Goal: Task Accomplishment & Management: Manage account settings

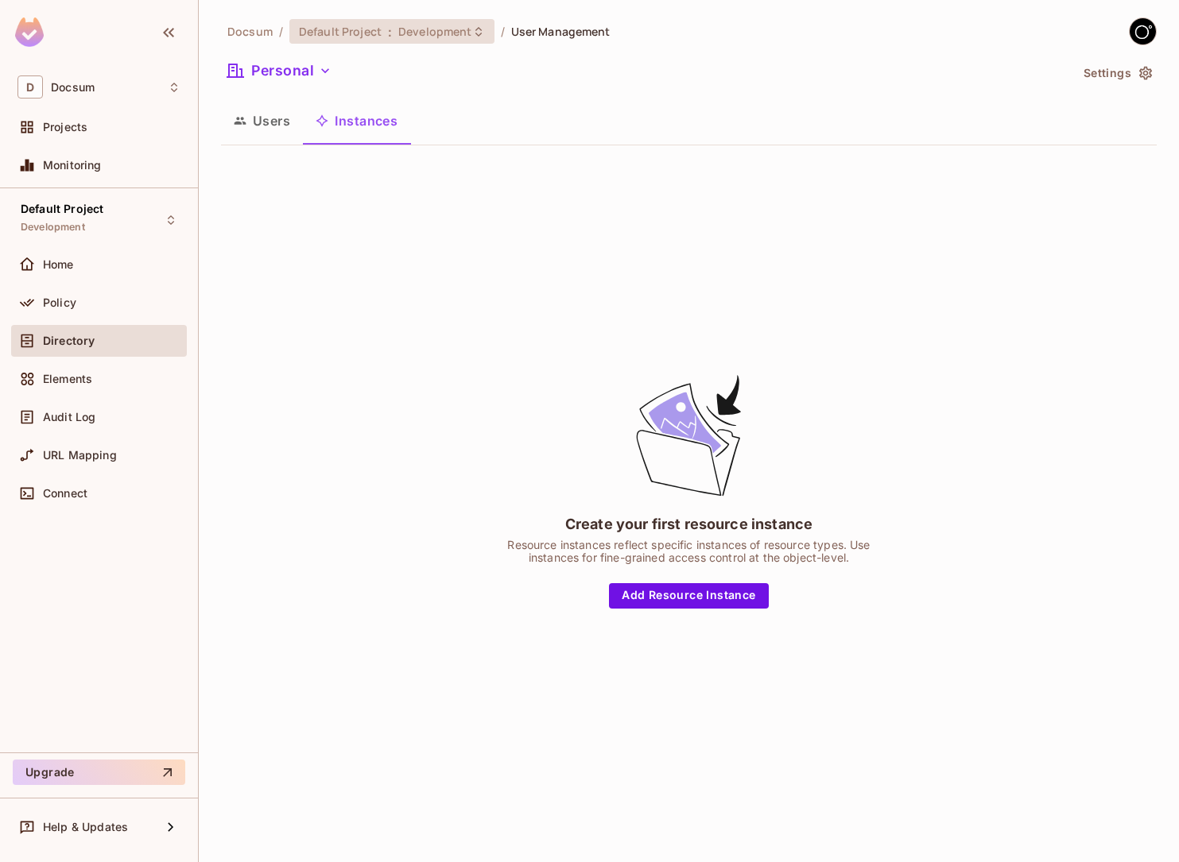
click at [413, 31] on span "Development" at bounding box center [434, 31] width 73 height 15
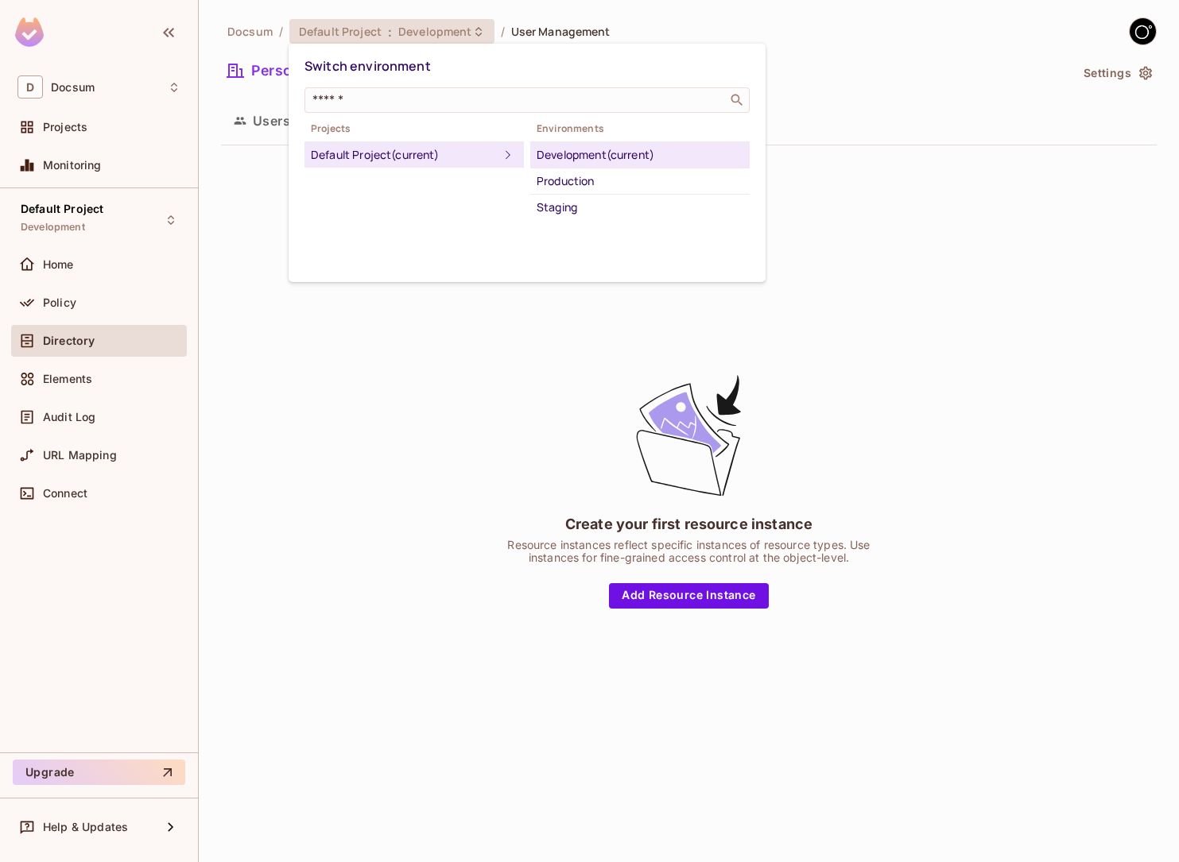
click at [1144, 76] on div at bounding box center [589, 431] width 1179 height 862
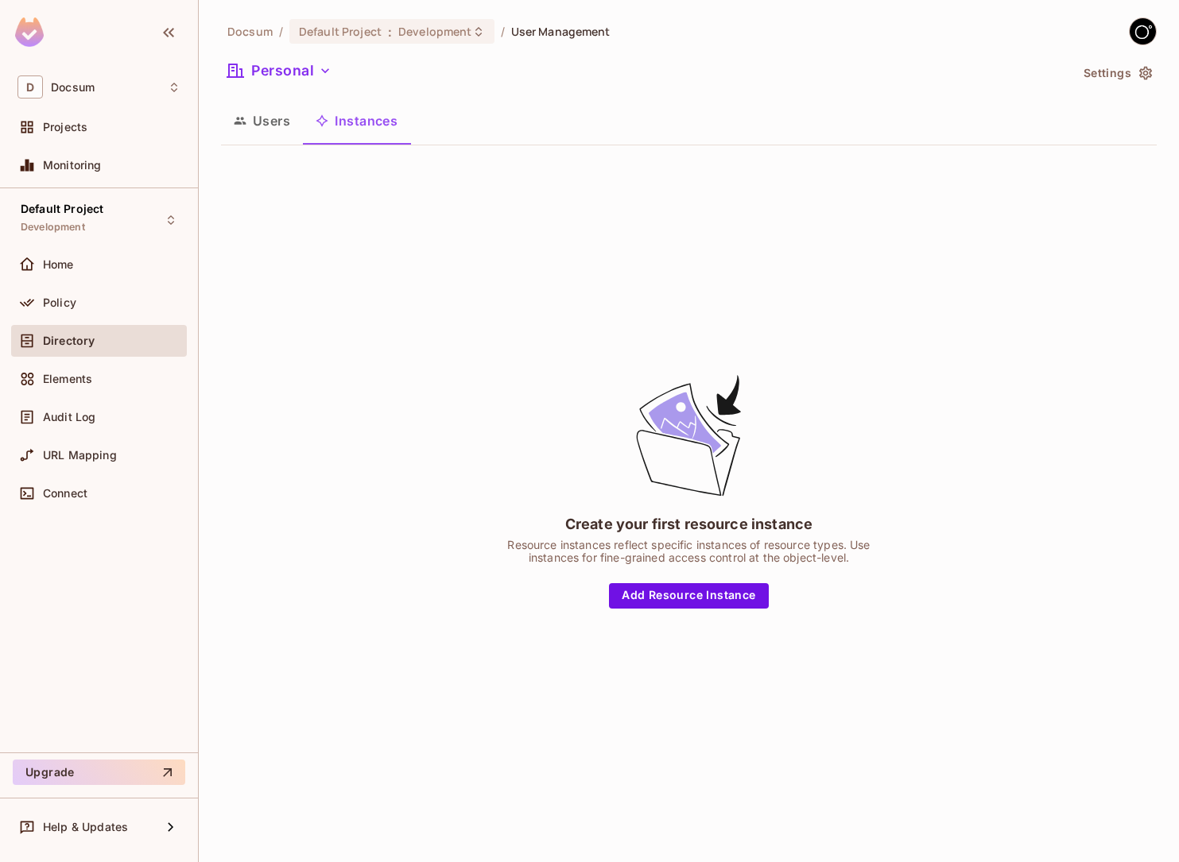
click at [1140, 76] on icon "button" at bounding box center [1145, 74] width 13 height 14
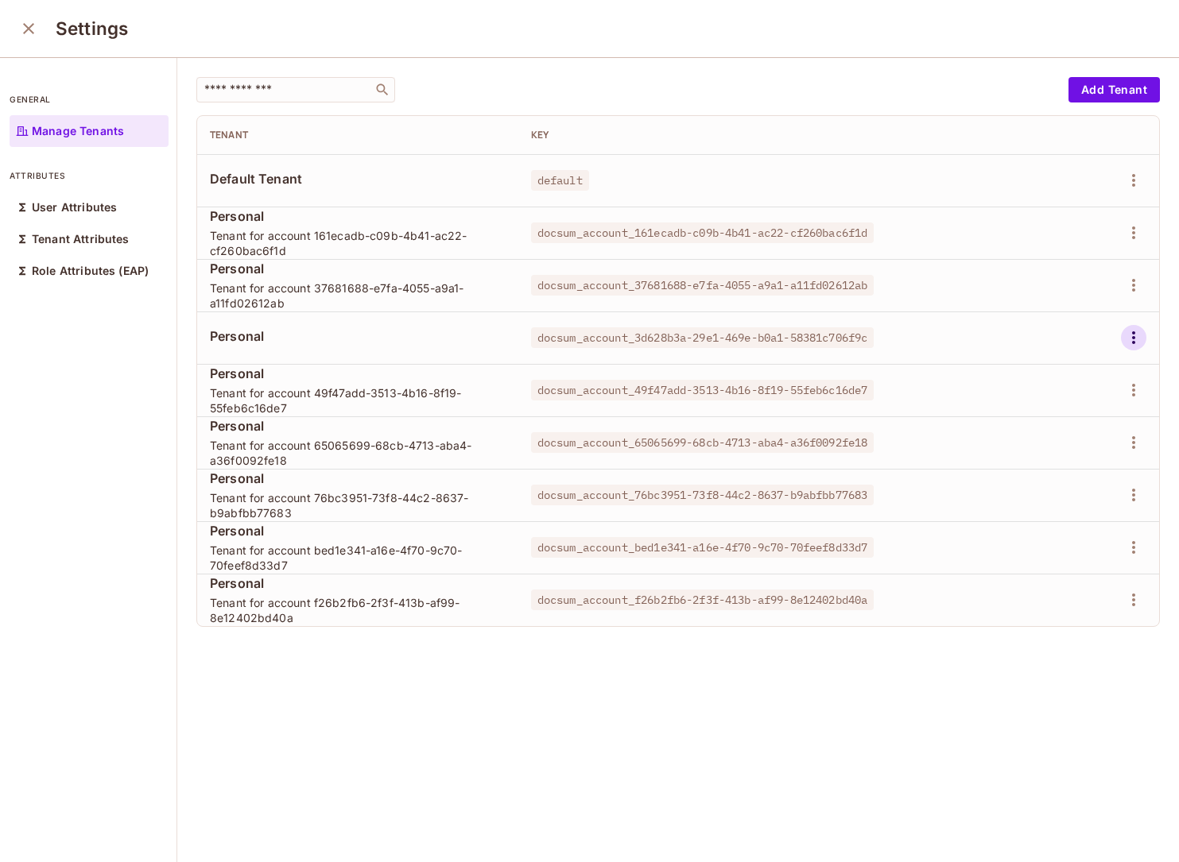
click at [1138, 337] on icon "button" at bounding box center [1133, 337] width 19 height 19
click at [1060, 440] on div "Delete Tenant" at bounding box center [1076, 444] width 75 height 16
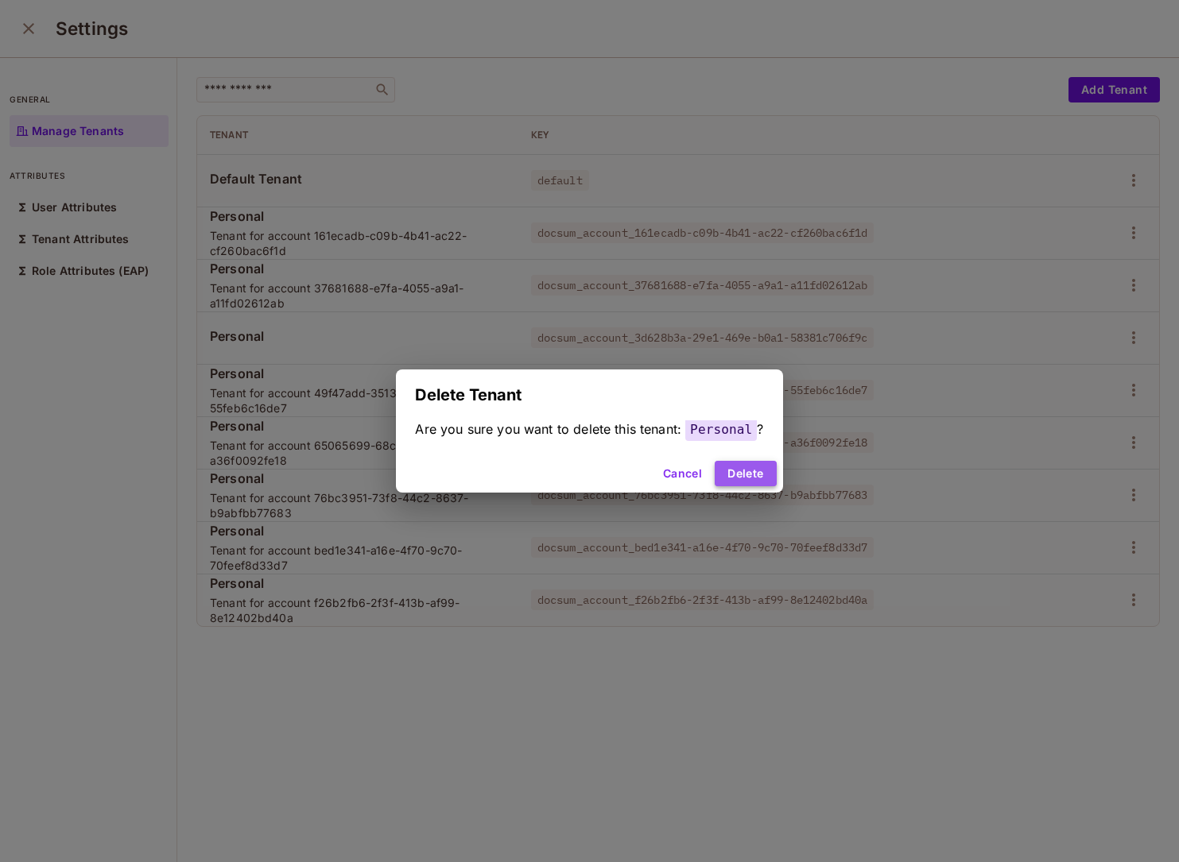
click at [732, 475] on button "Delete" at bounding box center [745, 473] width 61 height 25
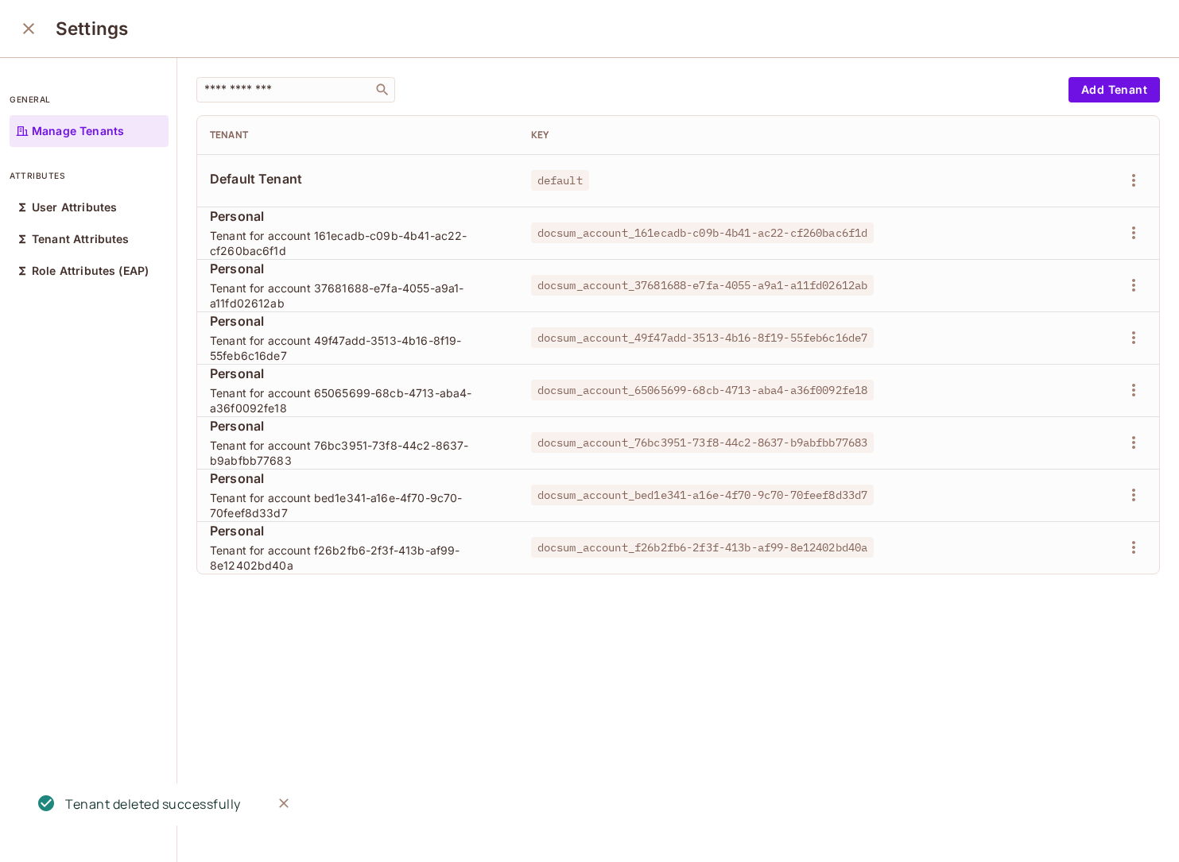
click at [405, 728] on div "​ Add Tenant Tenant Key Default Tenant default Personal Tenant for account 161e…" at bounding box center [678, 461] width 1002 height 806
click at [1129, 227] on icon "button" at bounding box center [1133, 231] width 19 height 19
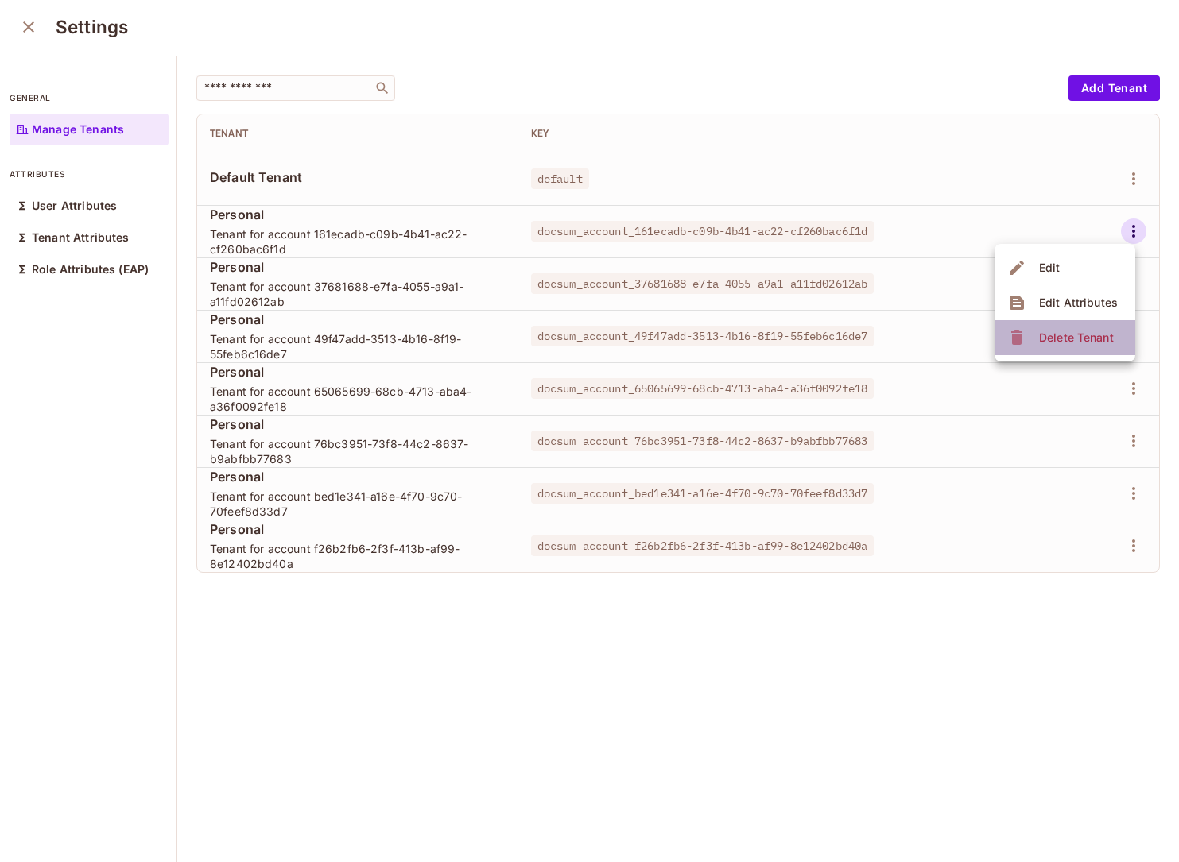
click at [1067, 347] on span "Delete Tenant" at bounding box center [1076, 337] width 84 height 25
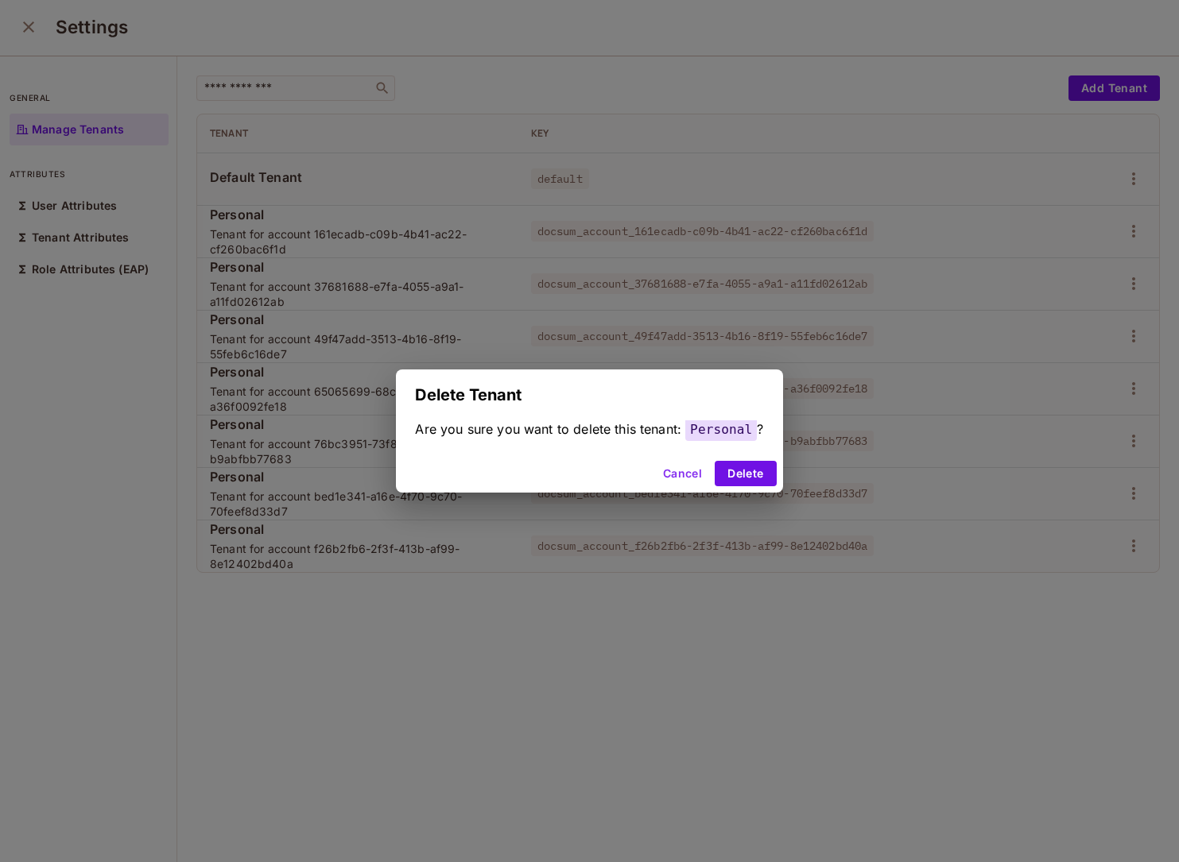
click at [763, 455] on div "Cancel Delete" at bounding box center [589, 474] width 386 height 38
click at [763, 456] on div "Cancel Delete" at bounding box center [589, 474] width 386 height 38
click at [762, 467] on button "Delete" at bounding box center [745, 473] width 61 height 25
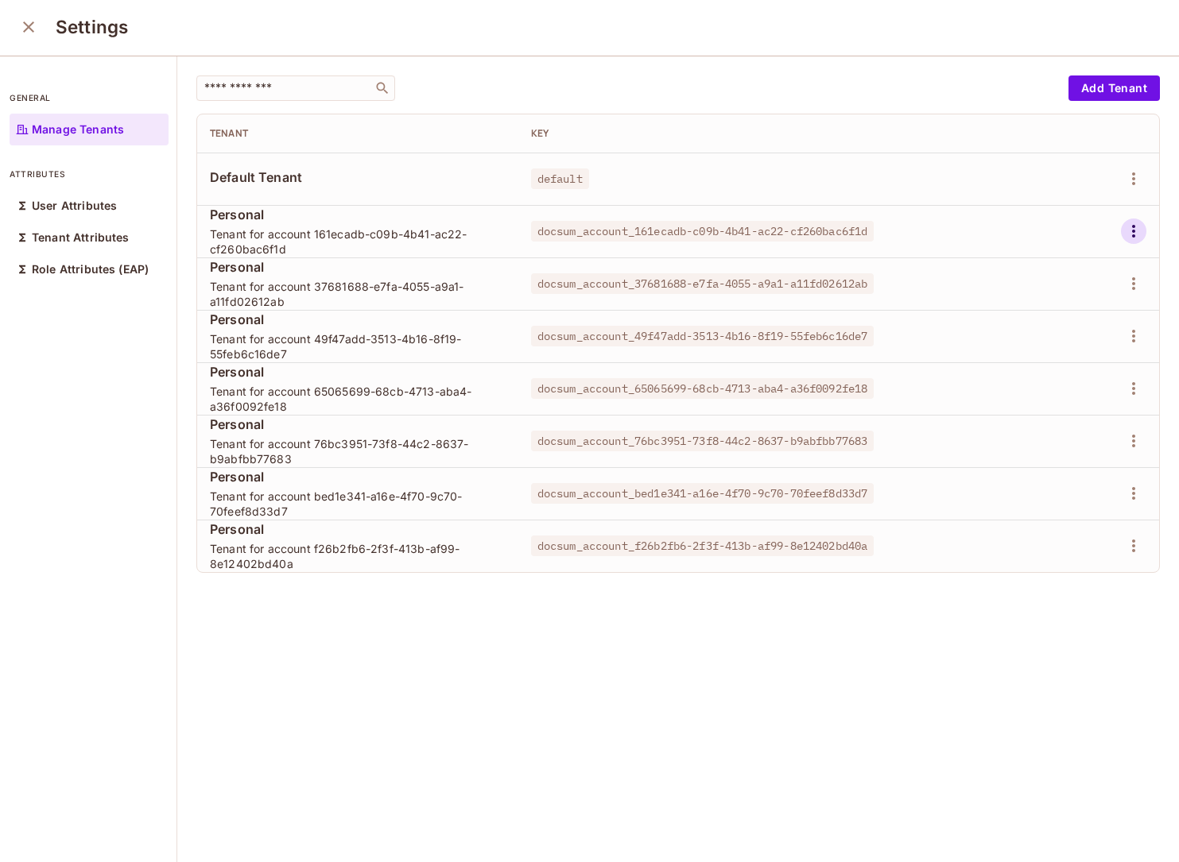
click at [1131, 233] on icon "button" at bounding box center [1133, 231] width 19 height 19
click at [1061, 337] on div "Delete Tenant" at bounding box center [1076, 338] width 75 height 16
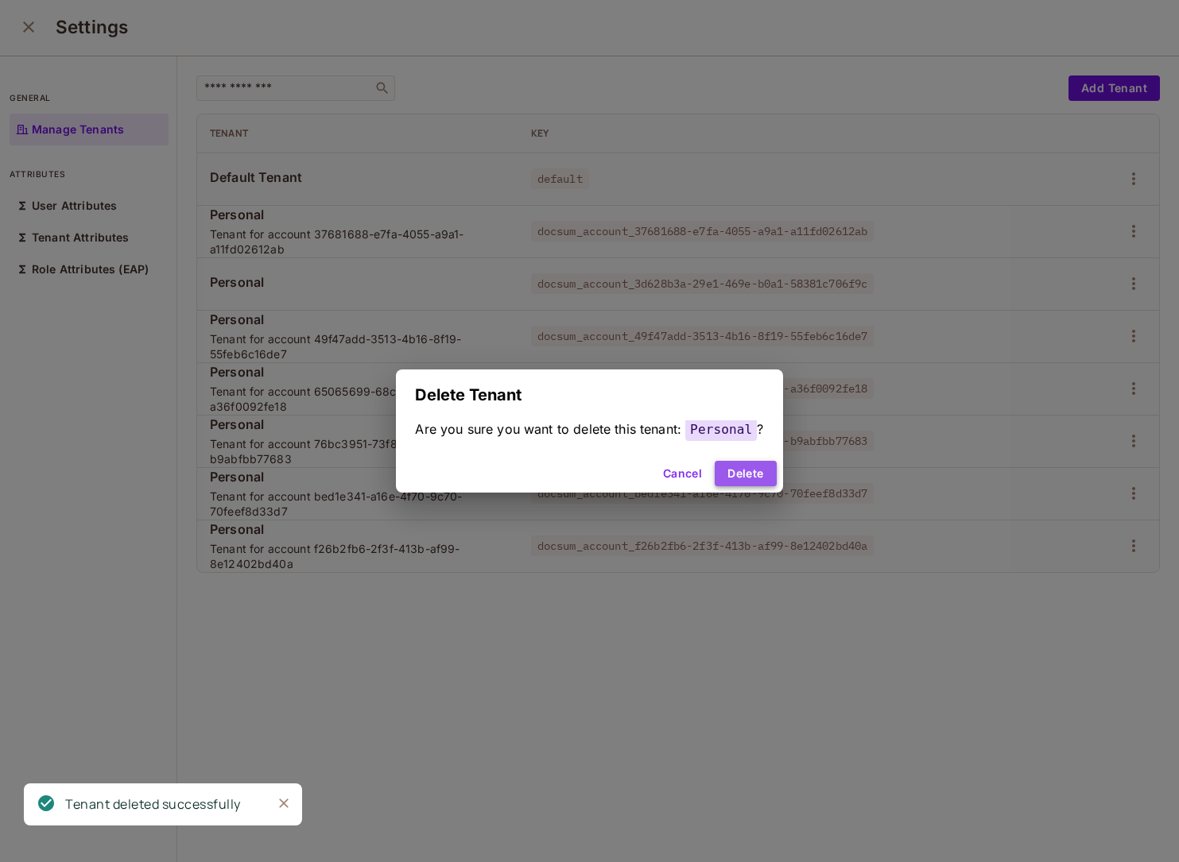
click at [741, 467] on button "Delete" at bounding box center [745, 473] width 61 height 25
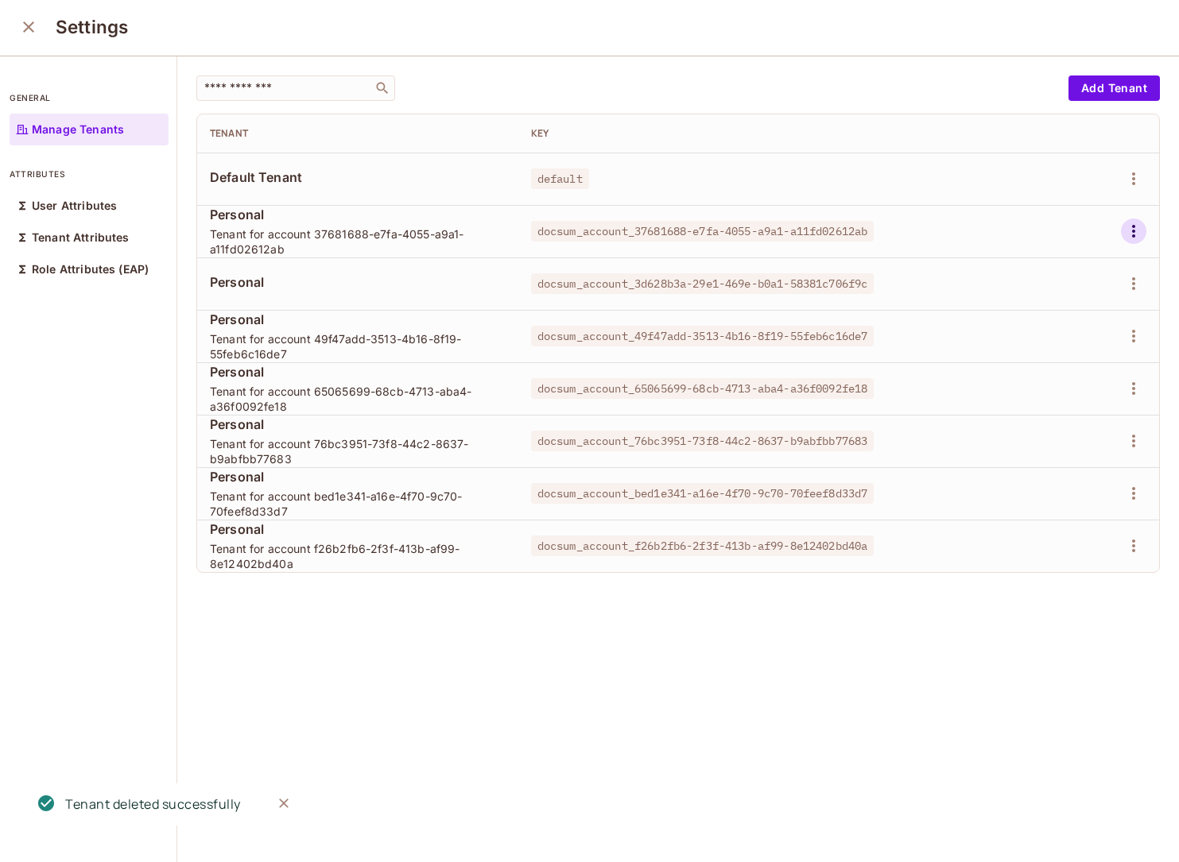
click at [1131, 232] on icon "button" at bounding box center [1133, 231] width 19 height 19
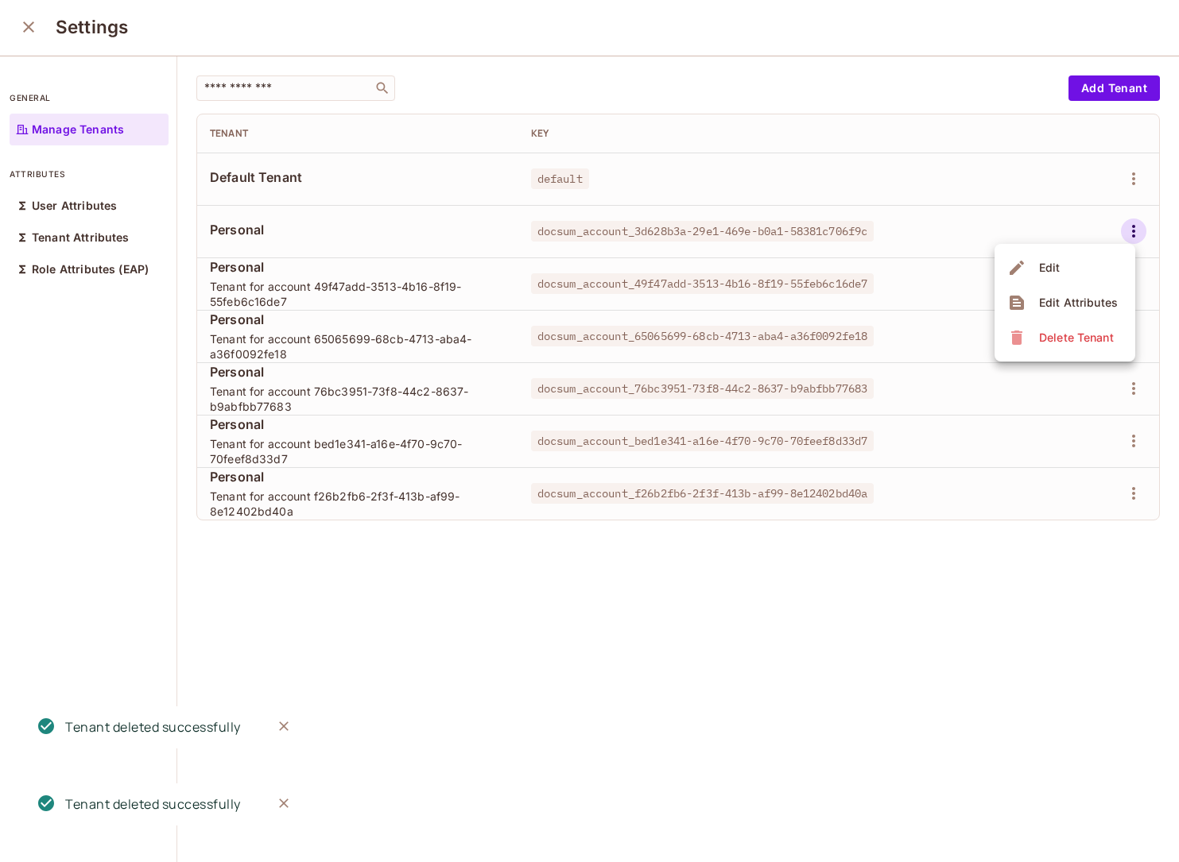
click at [1059, 333] on div "Delete Tenant" at bounding box center [1076, 338] width 75 height 16
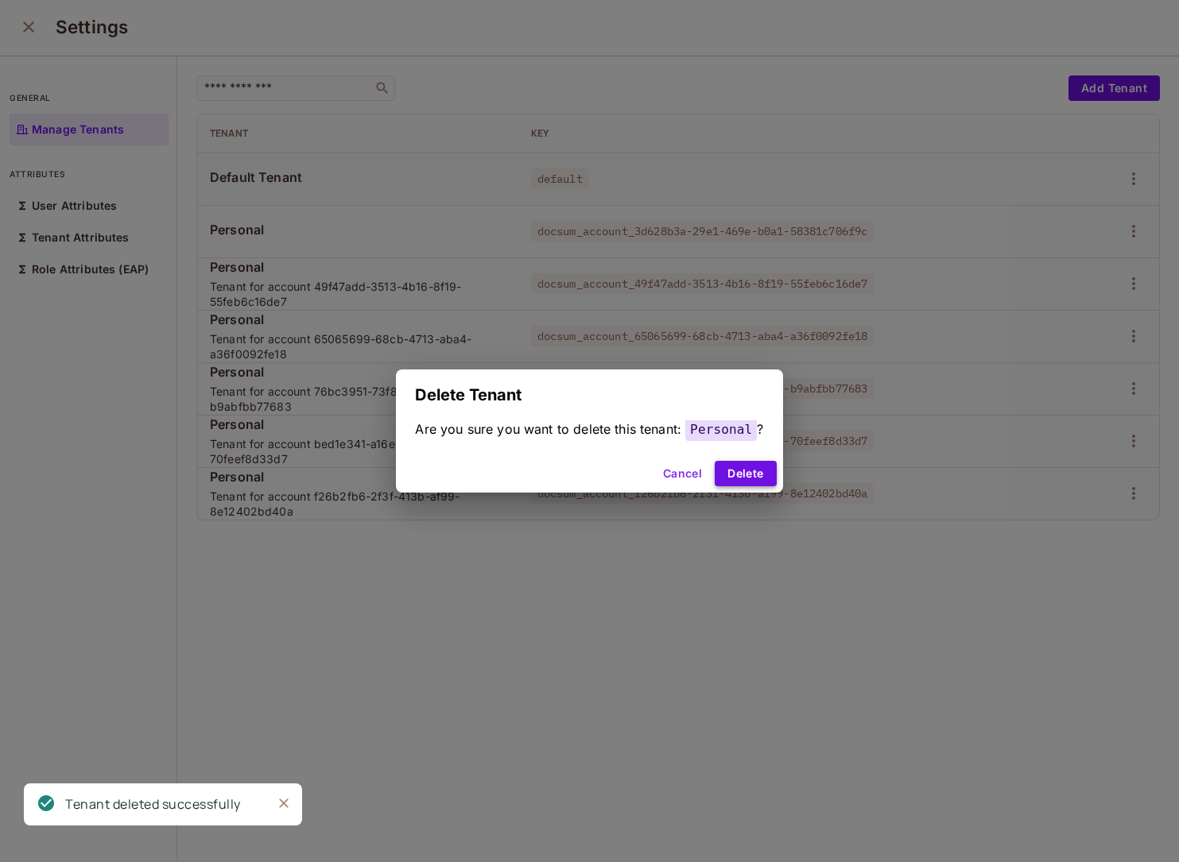
click at [748, 479] on button "Delete" at bounding box center [745, 473] width 61 height 25
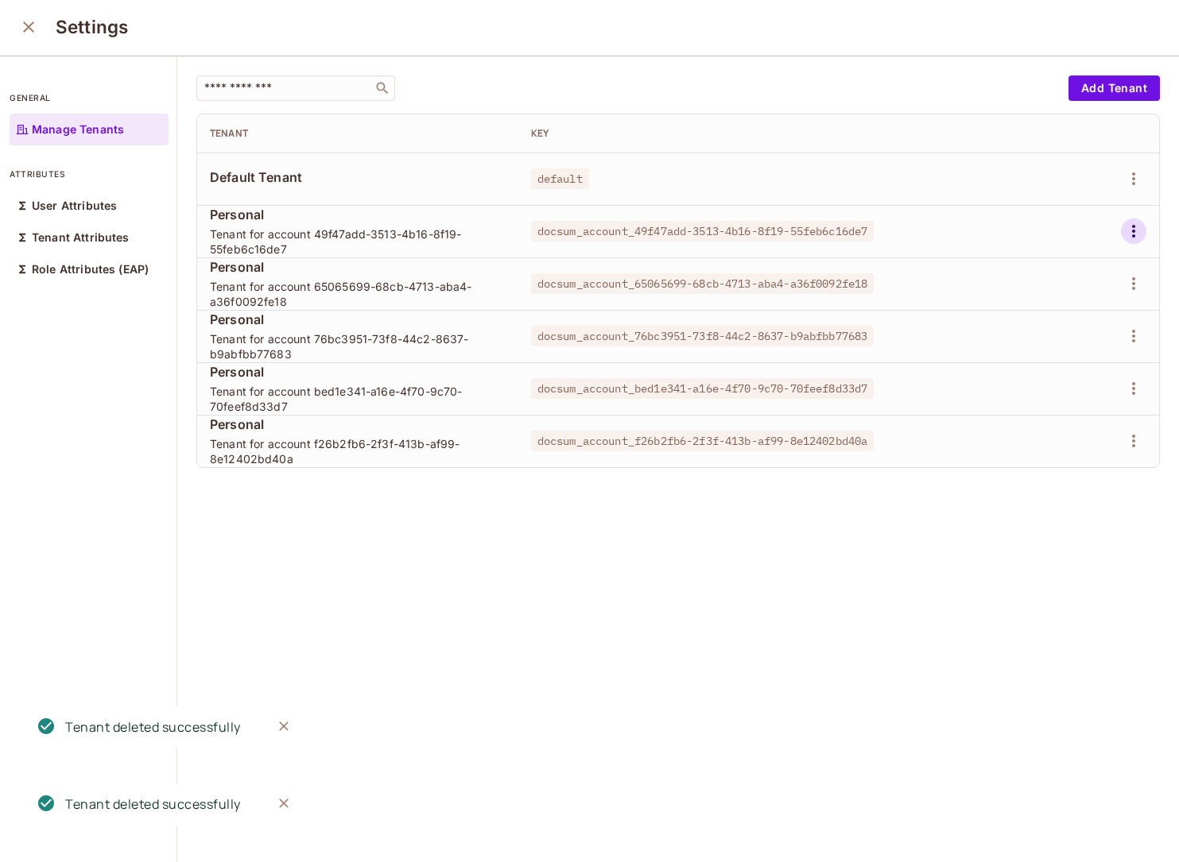
click at [1136, 240] on icon "button" at bounding box center [1133, 231] width 19 height 19
click at [1062, 333] on div "Delete Tenant" at bounding box center [1076, 338] width 75 height 16
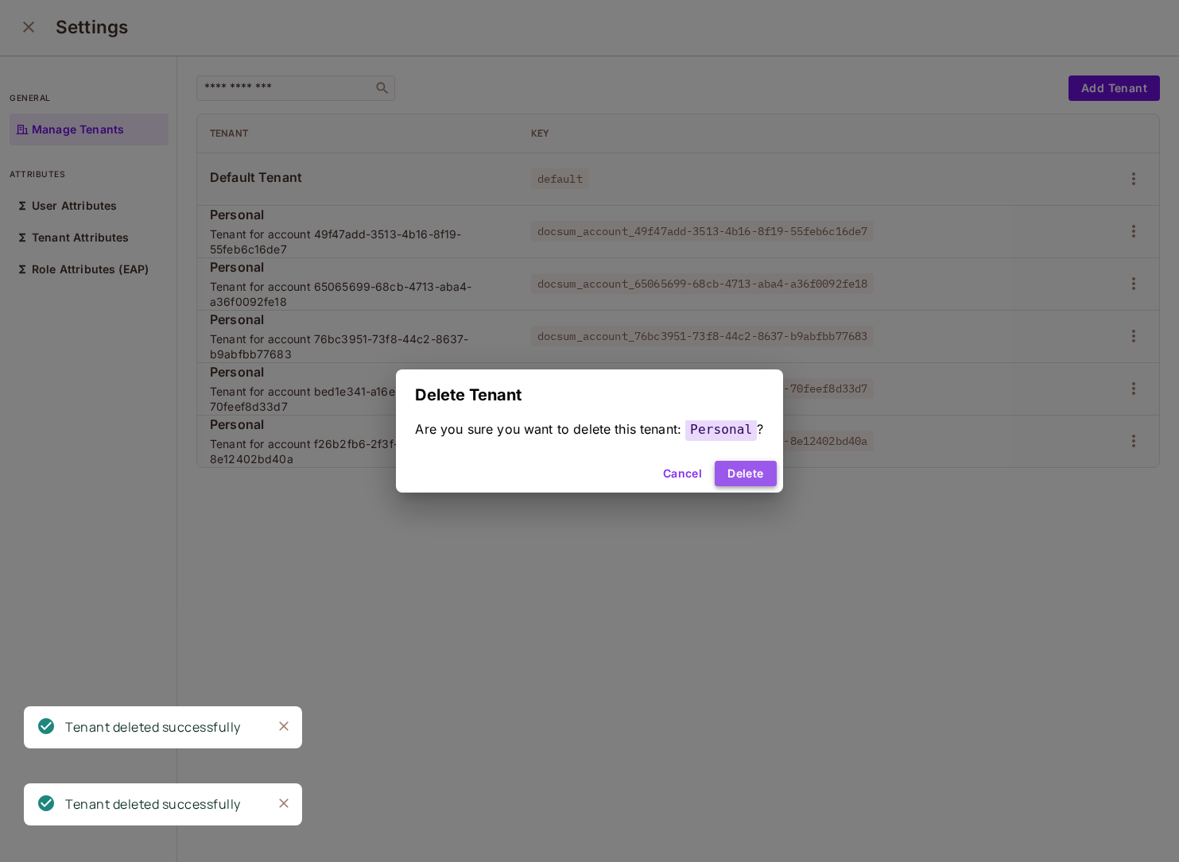
click at [760, 468] on button "Delete" at bounding box center [745, 473] width 61 height 25
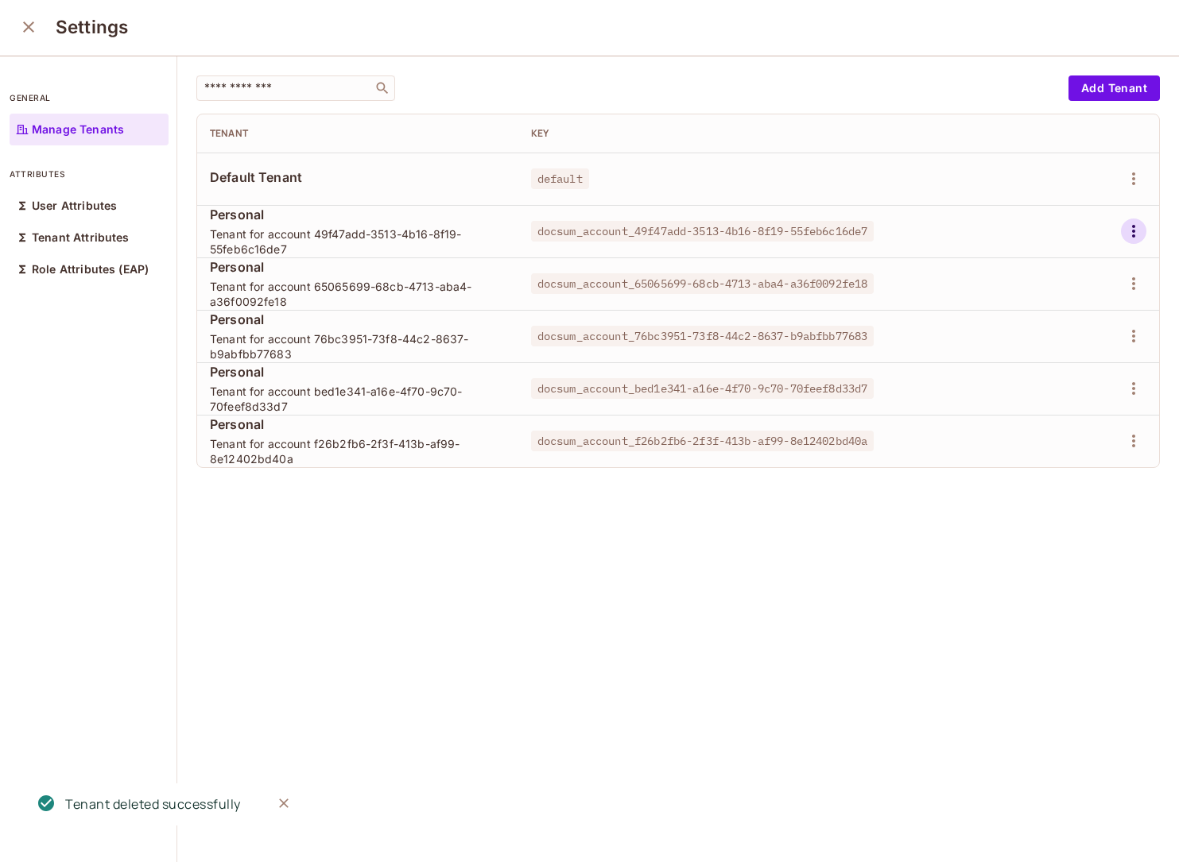
click at [1130, 225] on icon "button" at bounding box center [1133, 231] width 19 height 19
click at [1037, 335] on span "Delete Tenant" at bounding box center [1076, 337] width 84 height 25
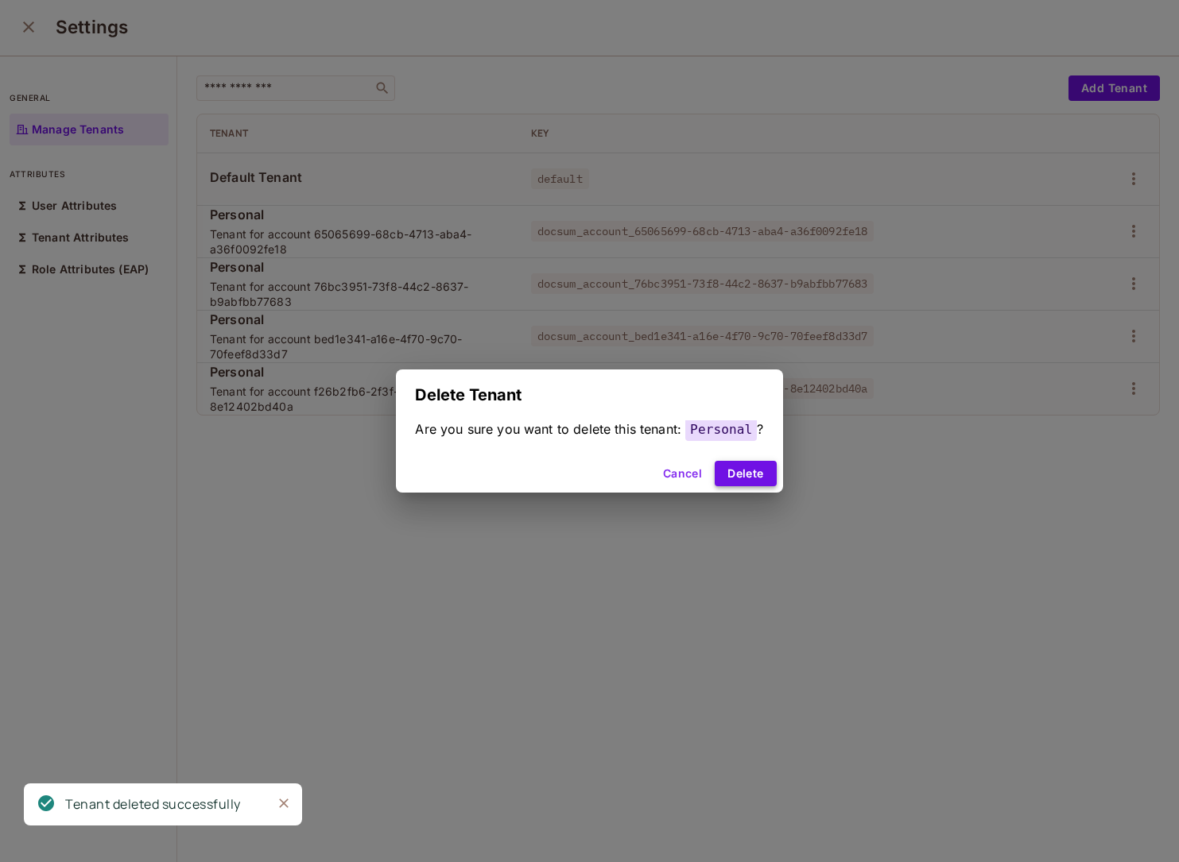
click at [757, 472] on button "Delete" at bounding box center [745, 473] width 61 height 25
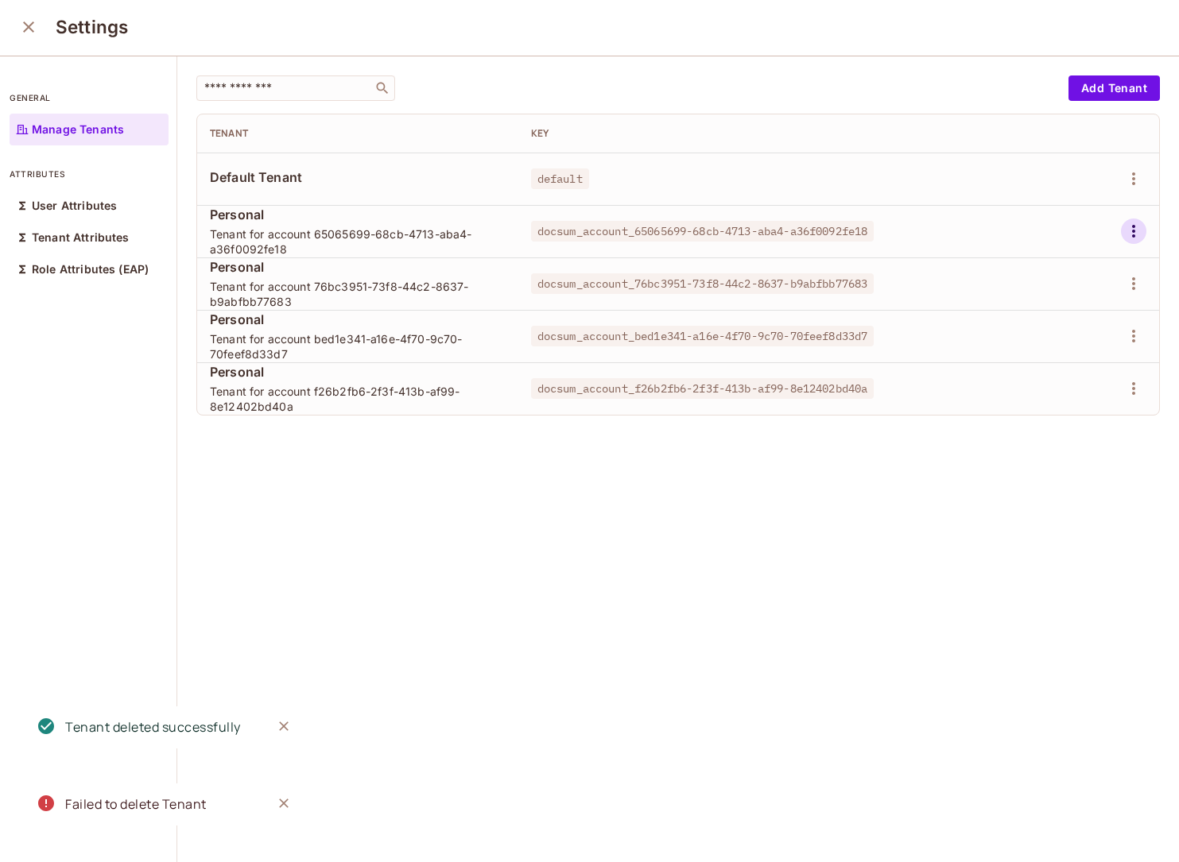
click at [1136, 223] on icon "button" at bounding box center [1133, 231] width 19 height 19
click at [1032, 335] on div "Delete Tenant" at bounding box center [1062, 337] width 111 height 25
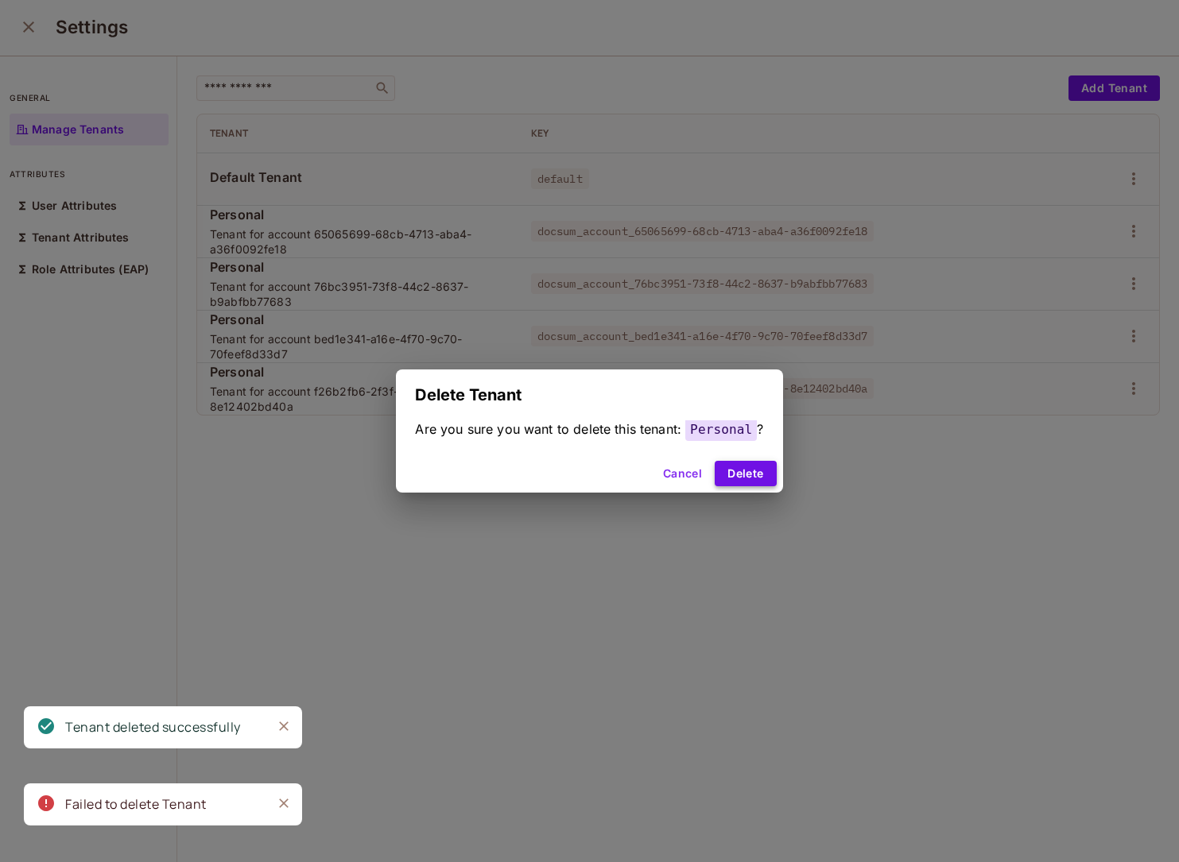
click at [756, 473] on button "Delete" at bounding box center [745, 473] width 61 height 25
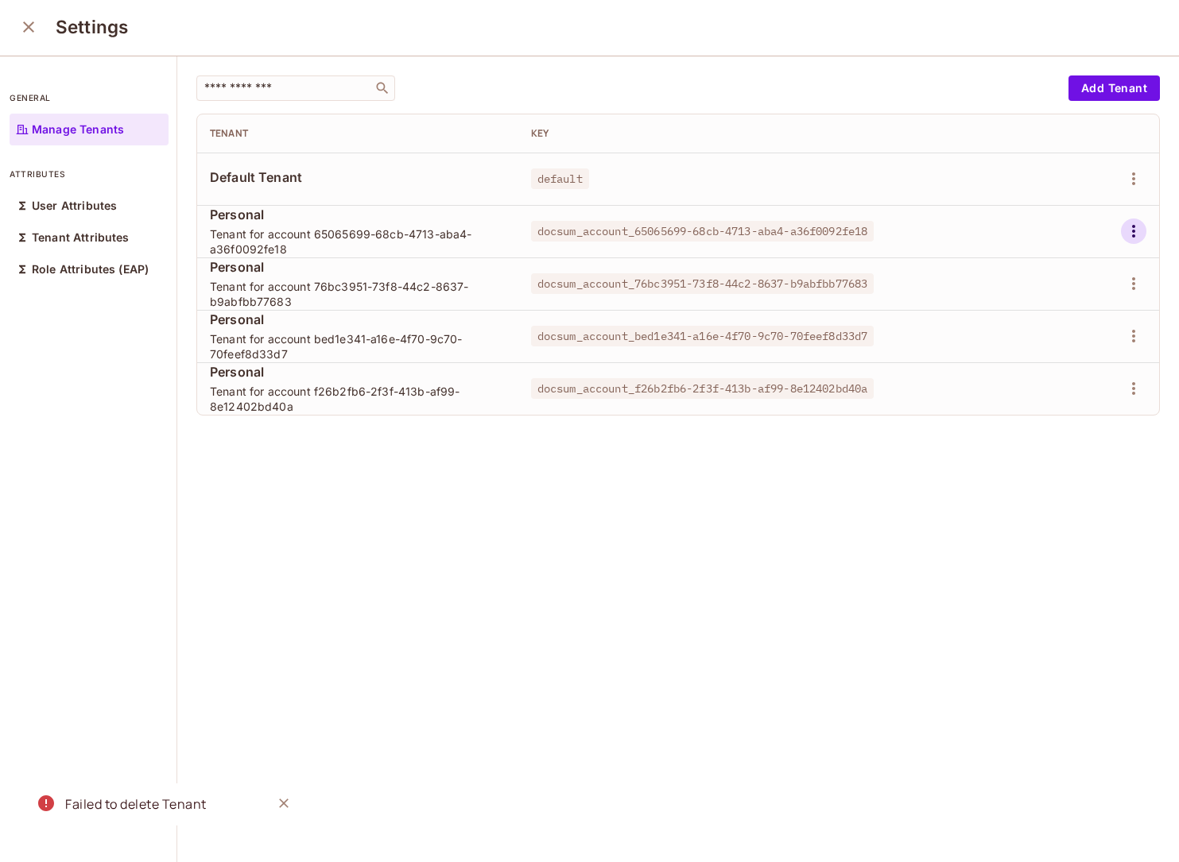
click at [1133, 229] on icon "button" at bounding box center [1133, 231] width 19 height 19
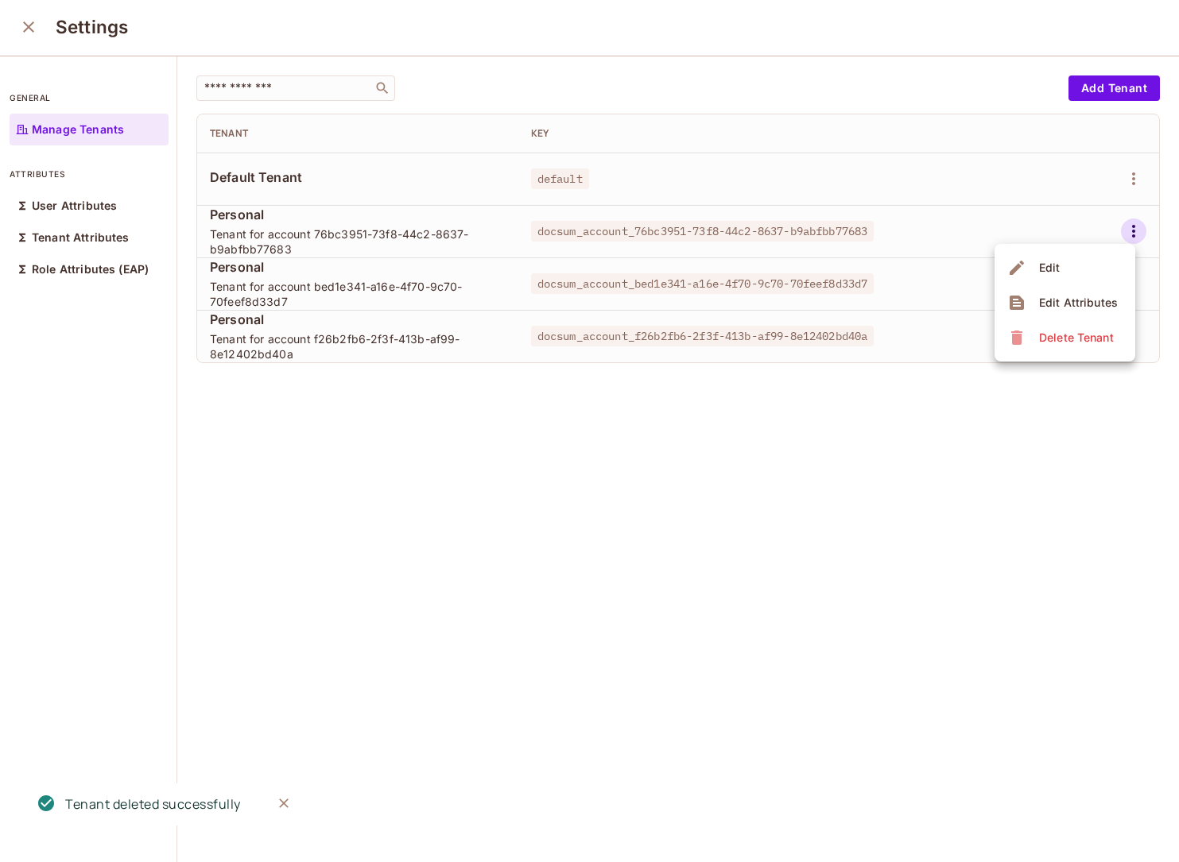
click at [1037, 337] on span "Delete Tenant" at bounding box center [1076, 337] width 84 height 25
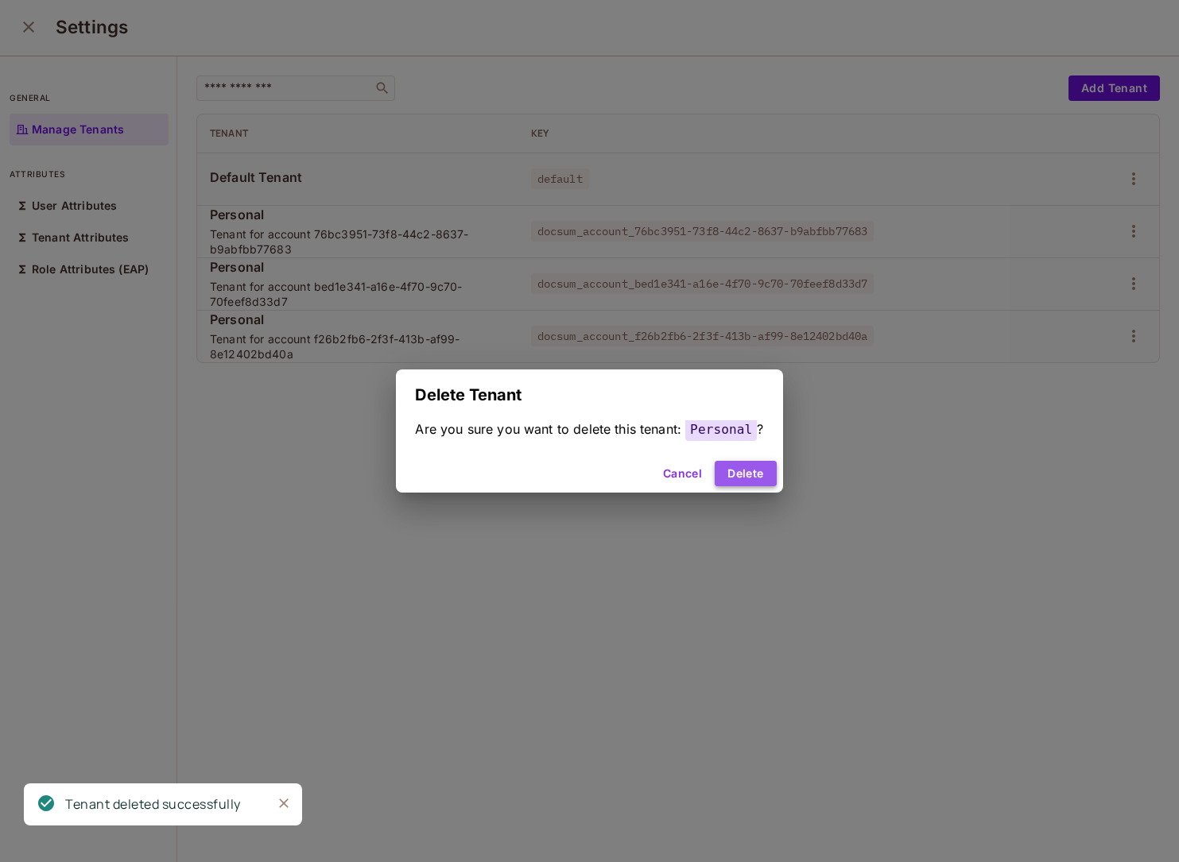
click at [746, 479] on button "Delete" at bounding box center [745, 473] width 61 height 25
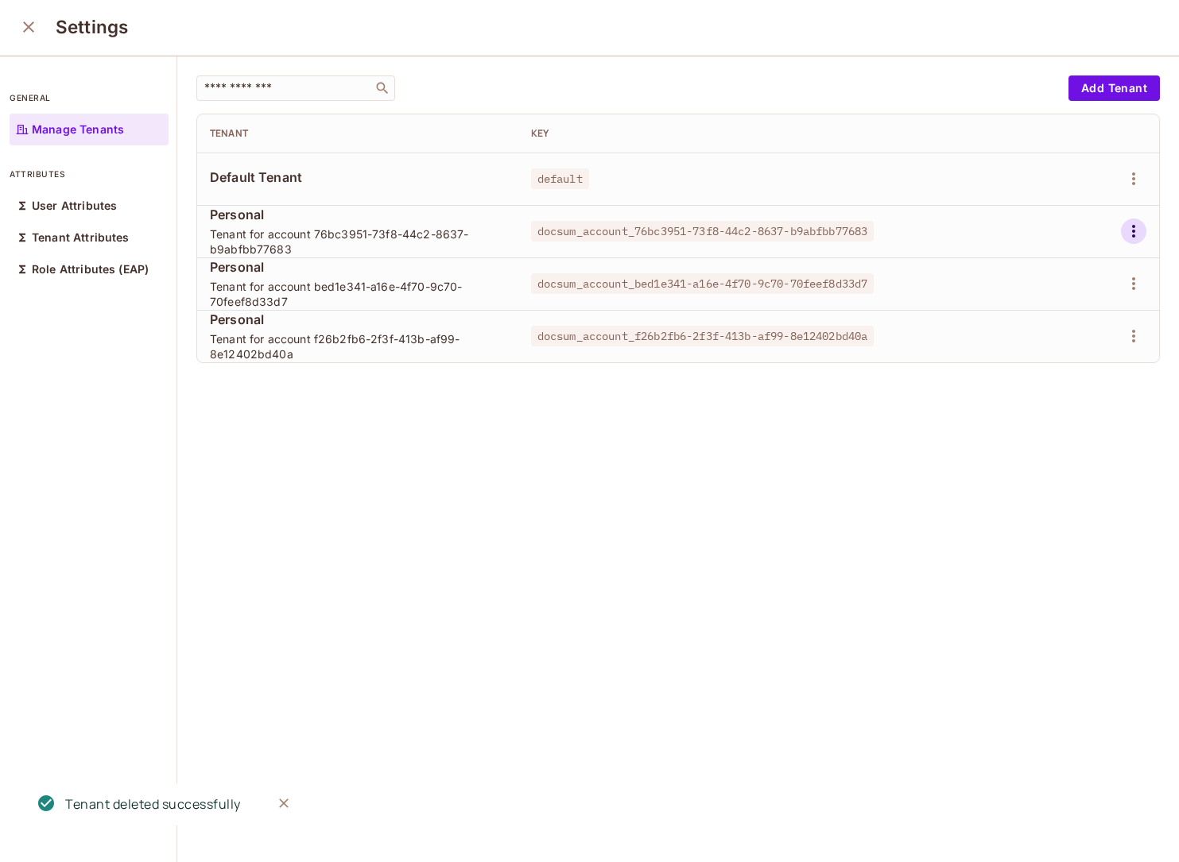
click at [1136, 237] on icon "button" at bounding box center [1133, 231] width 19 height 19
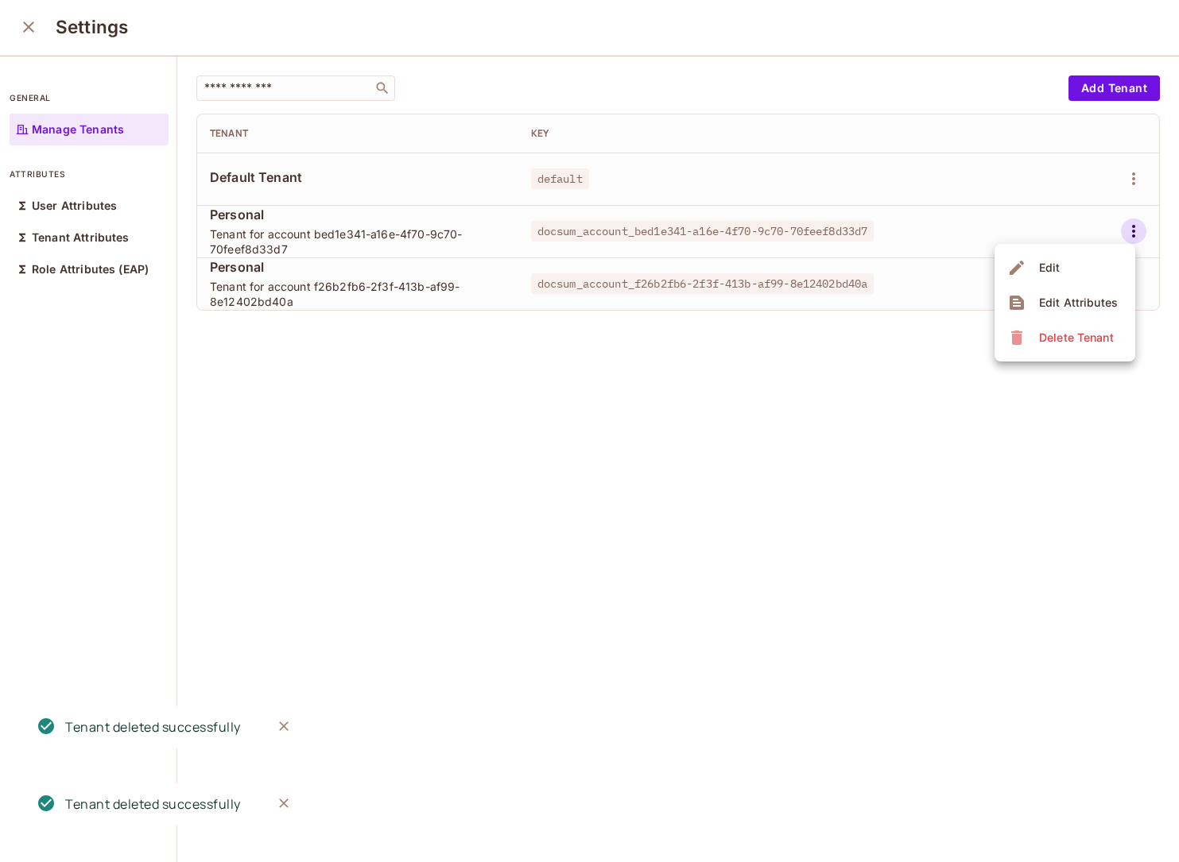
click at [1037, 345] on span "Delete Tenant" at bounding box center [1076, 337] width 84 height 25
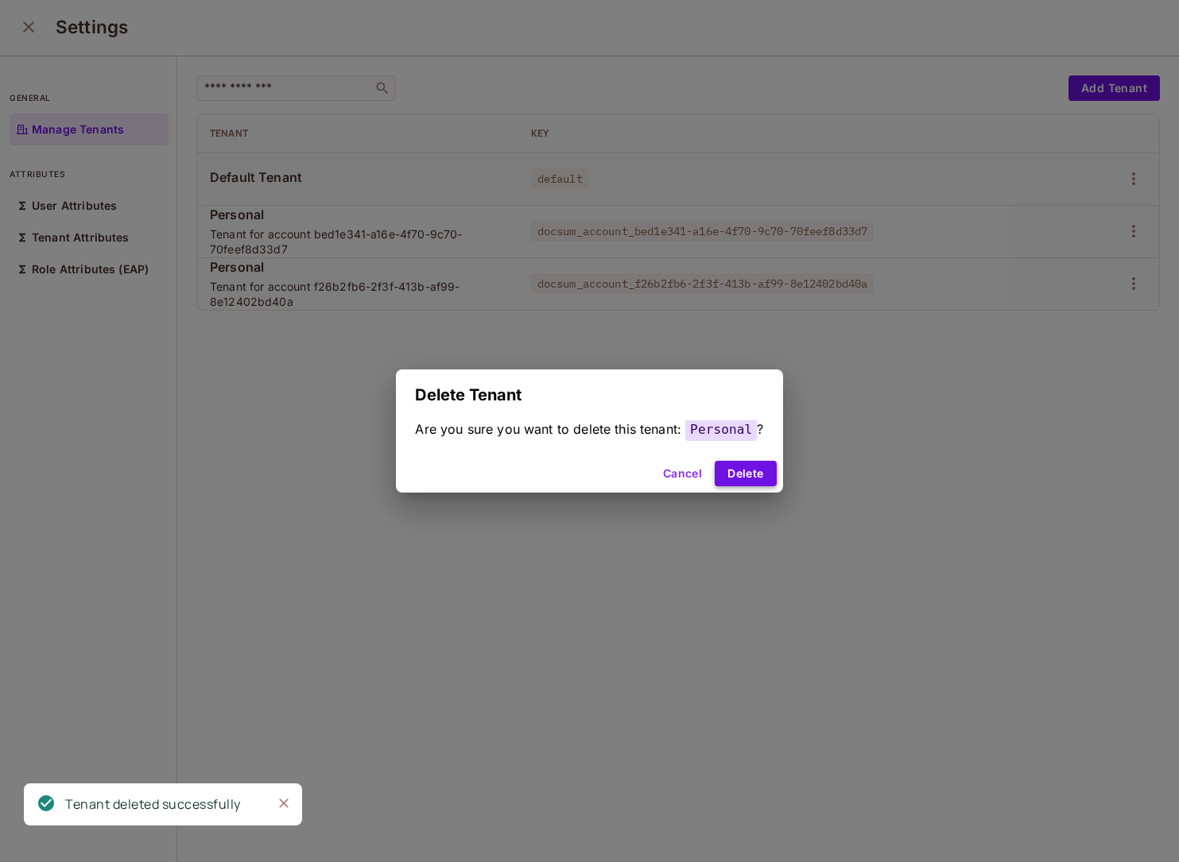
click at [742, 472] on button "Delete" at bounding box center [745, 473] width 61 height 25
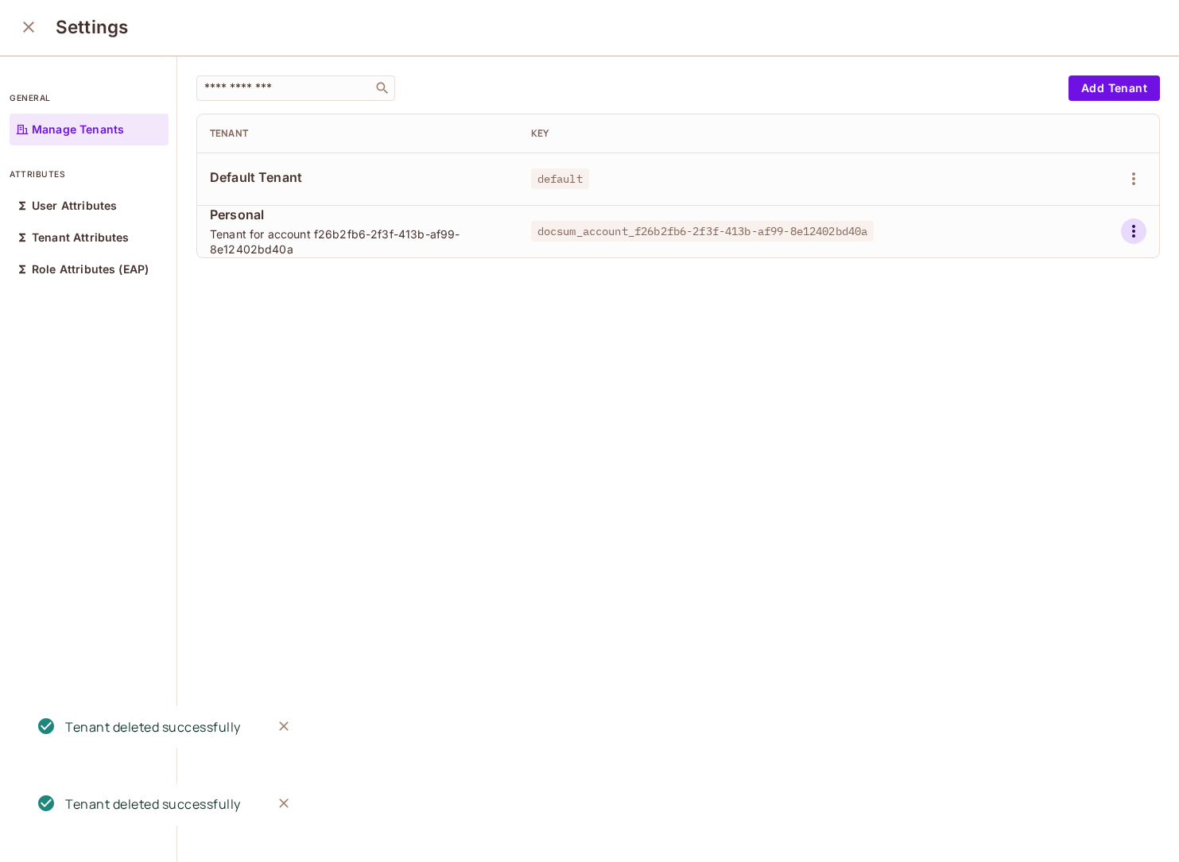
click at [1140, 231] on icon "button" at bounding box center [1133, 231] width 19 height 19
click at [1043, 340] on div "Delete Tenant" at bounding box center [1076, 338] width 75 height 16
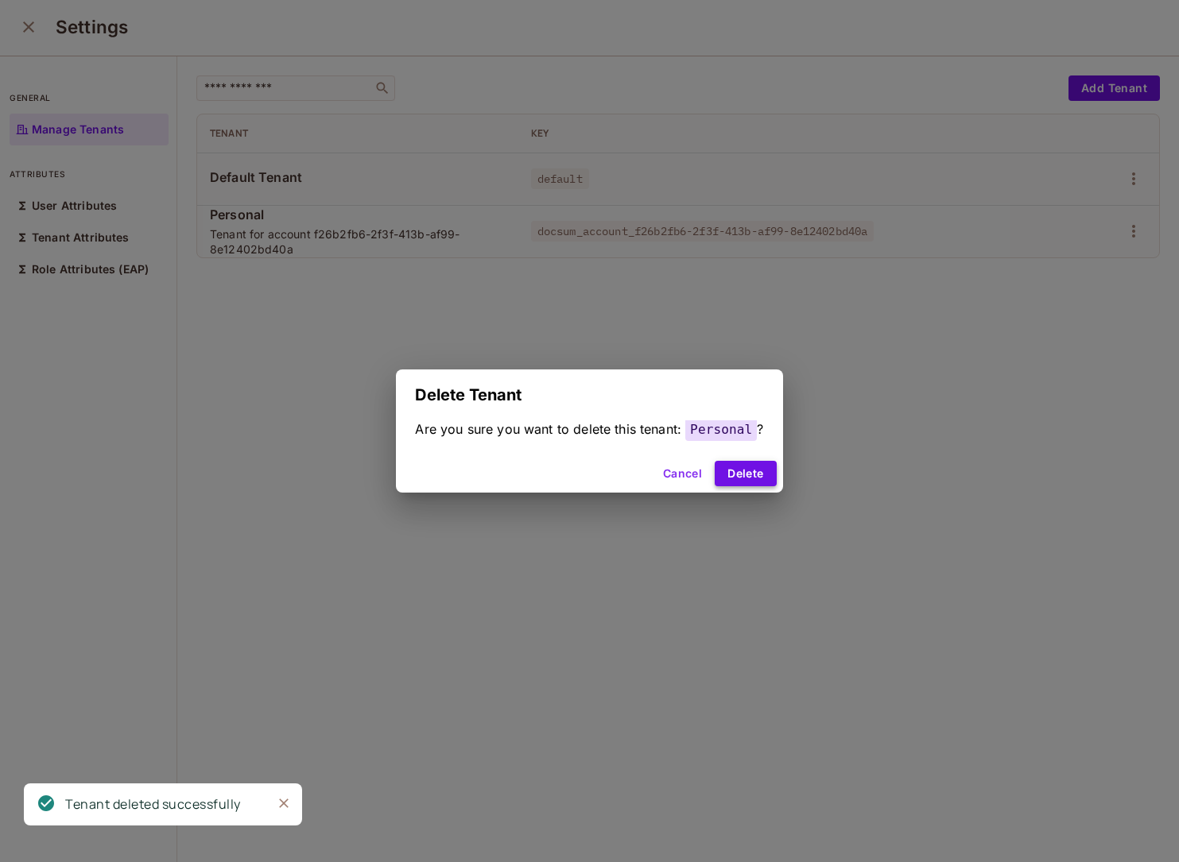
click at [725, 470] on button "Delete" at bounding box center [745, 473] width 61 height 25
